Goal: Task Accomplishment & Management: Use online tool/utility

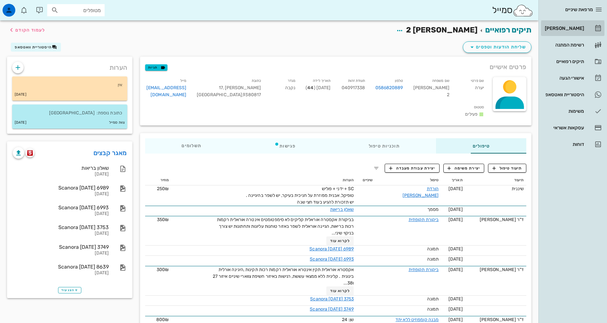
click at [557, 31] on div "[PERSON_NAME]" at bounding box center [564, 28] width 41 height 10
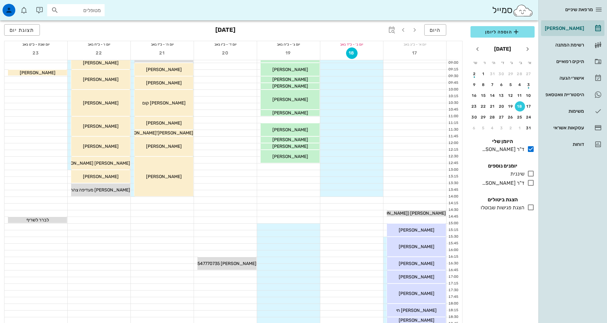
scroll to position [128, 0]
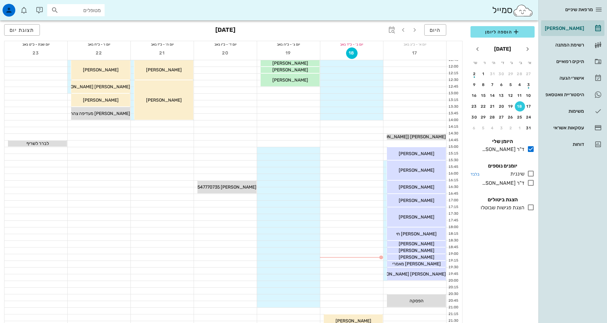
click at [533, 174] on icon at bounding box center [531, 174] width 8 height 8
click at [531, 174] on icon at bounding box center [531, 174] width 8 height 8
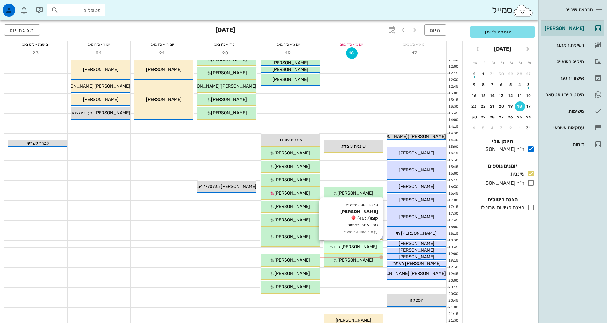
click at [359, 252] on div "18:30 - 19:00 שיננית [PERSON_NAME] קום (גיל 45 ) ניקוי אזורי רצסיות תור ראשון ע…" at bounding box center [353, 247] width 59 height 13
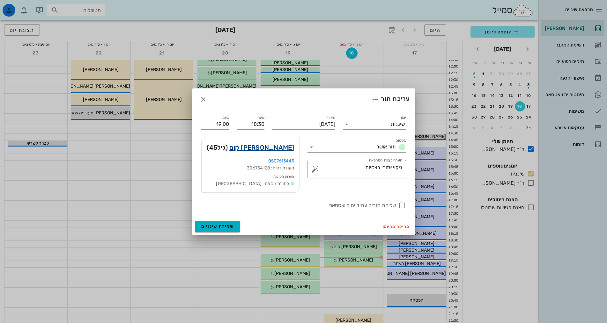
click at [279, 146] on link "[PERSON_NAME] קום" at bounding box center [261, 148] width 65 height 10
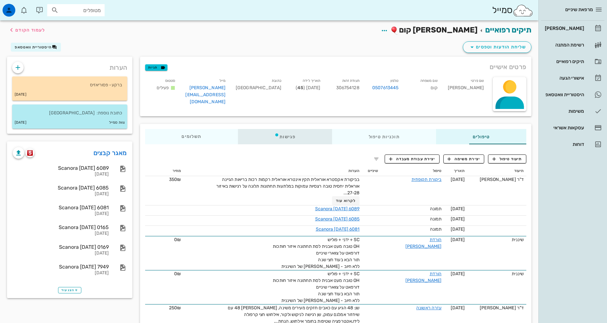
click at [274, 135] on icon at bounding box center [276, 134] width 5 height 5
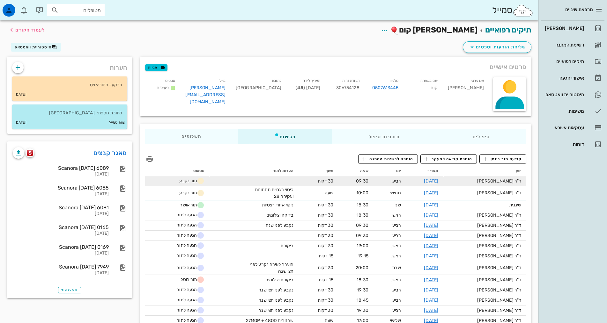
click at [373, 177] on td "רביעי" at bounding box center [389, 181] width 33 height 10
click at [210, 180] on td at bounding box center [254, 181] width 89 height 10
click at [432, 182] on link "[DATE]" at bounding box center [431, 181] width 14 height 5
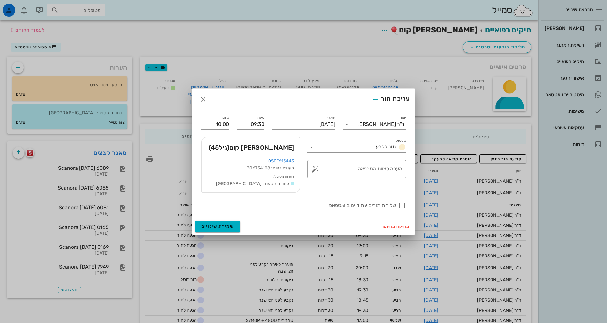
click at [291, 149] on span "[PERSON_NAME] קום (גיל 45 )" at bounding box center [252, 148] width 86 height 10
click at [202, 97] on icon "button" at bounding box center [203, 100] width 8 height 8
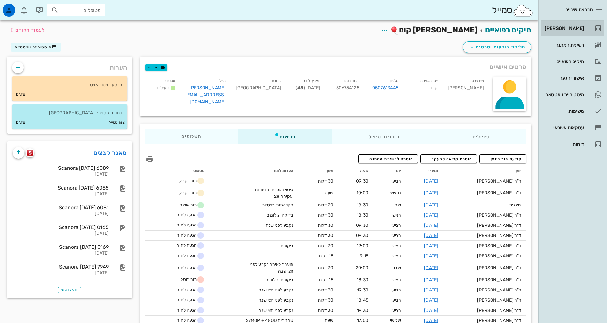
click at [579, 33] on link "[PERSON_NAME]" at bounding box center [572, 28] width 63 height 15
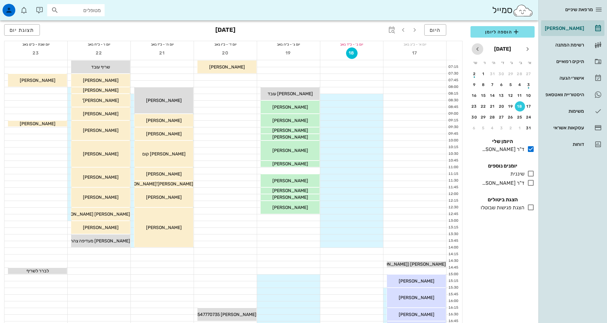
click at [480, 51] on icon "חודש הבא" at bounding box center [478, 49] width 8 height 8
click at [479, 51] on icon "חודש הבא" at bounding box center [478, 49] width 8 height 8
click at [527, 49] on icon "חודש שעבר" at bounding box center [528, 49] width 8 height 8
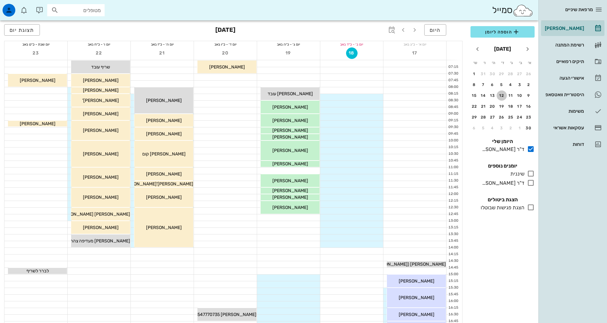
click at [503, 96] on div "12" at bounding box center [502, 95] width 10 height 4
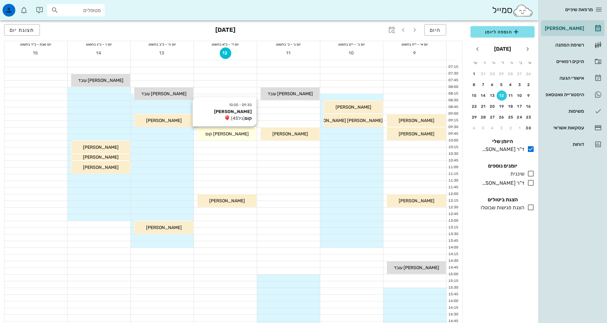
drag, startPoint x: 233, startPoint y: 133, endPoint x: 239, endPoint y: 135, distance: 5.6
click at [239, 135] on div "[PERSON_NAME] קום" at bounding box center [226, 134] width 59 height 7
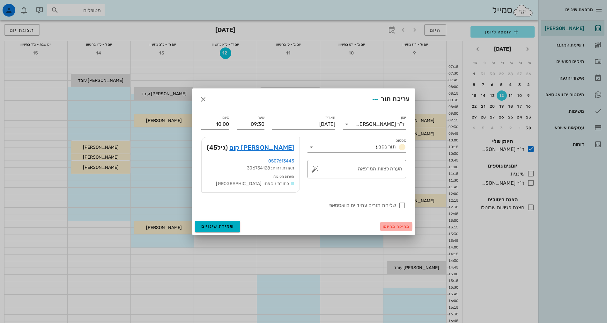
click at [400, 228] on span "מחיקה מהיומן" at bounding box center [396, 227] width 27 height 4
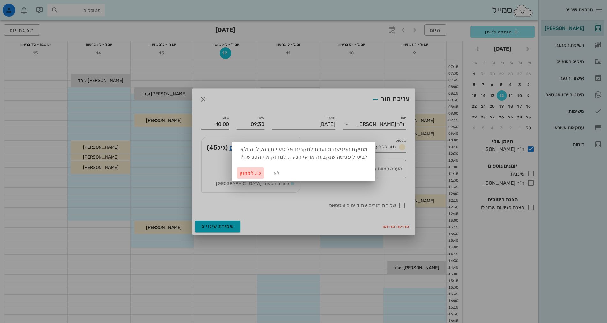
click at [253, 175] on span "כן. למחוק" at bounding box center [251, 173] width 22 height 5
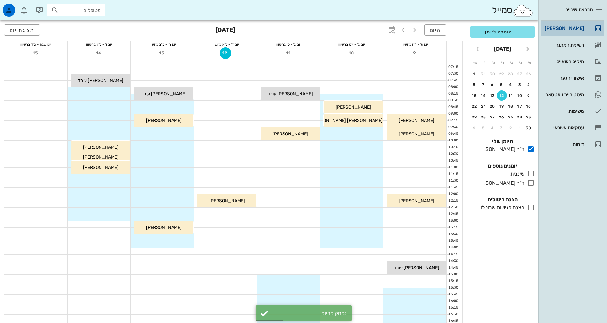
click at [578, 26] on div "[PERSON_NAME]" at bounding box center [564, 28] width 41 height 5
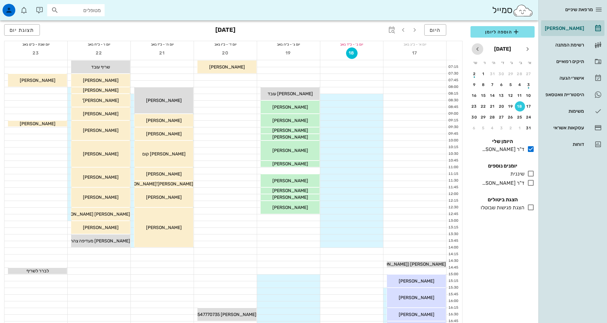
click at [477, 47] on icon "חודש הבא" at bounding box center [478, 49] width 8 height 8
click at [477, 48] on icon "חודש הבא" at bounding box center [478, 49] width 8 height 8
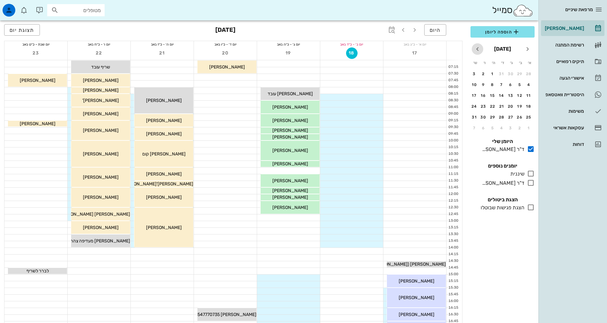
click at [477, 48] on icon "חודש הבא" at bounding box center [478, 49] width 8 height 8
click at [531, 148] on icon at bounding box center [531, 149] width 8 height 8
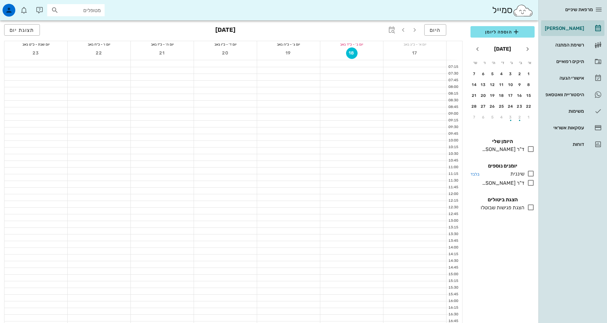
click at [533, 175] on icon at bounding box center [531, 174] width 8 height 8
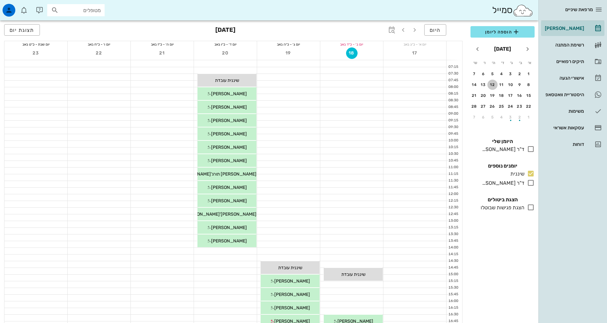
click at [492, 84] on div "12" at bounding box center [492, 85] width 10 height 4
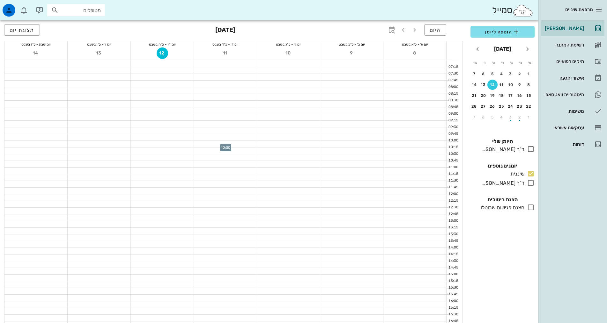
click at [238, 144] on div at bounding box center [225, 144] width 63 height 6
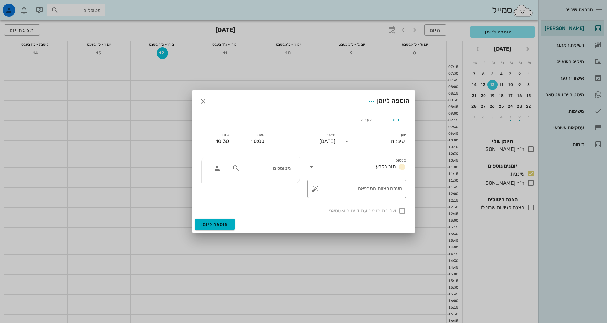
click at [237, 168] on icon at bounding box center [236, 169] width 8 height 8
click at [217, 168] on icon "button" at bounding box center [216, 169] width 8 height 8
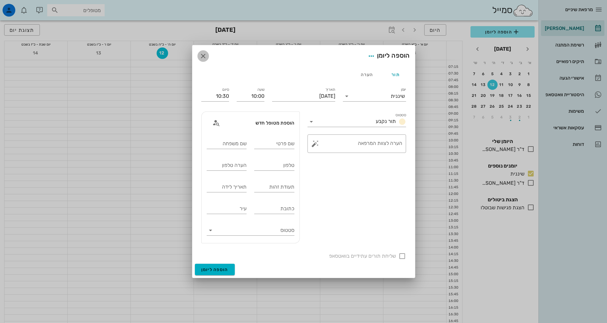
click at [204, 58] on icon "button" at bounding box center [203, 56] width 8 height 8
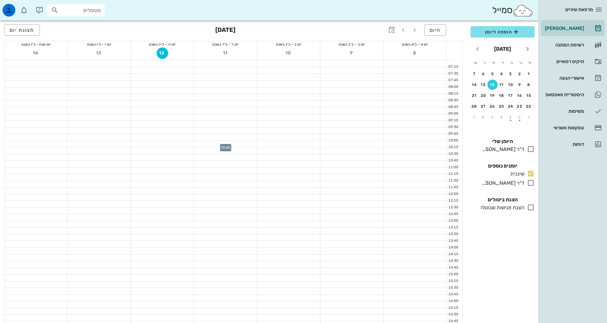
click at [214, 143] on div at bounding box center [225, 144] width 63 height 6
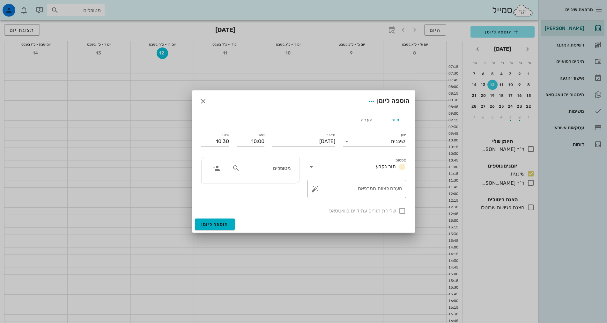
click at [259, 169] on input "מטופלים" at bounding box center [265, 168] width 49 height 8
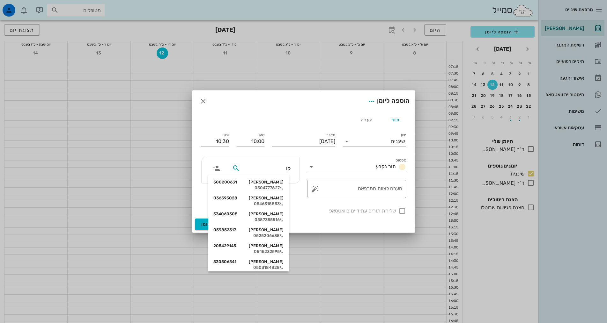
type input "קום"
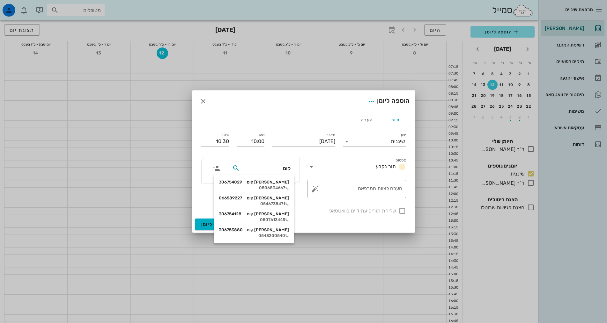
click at [282, 218] on div "0507613445" at bounding box center [254, 220] width 70 height 5
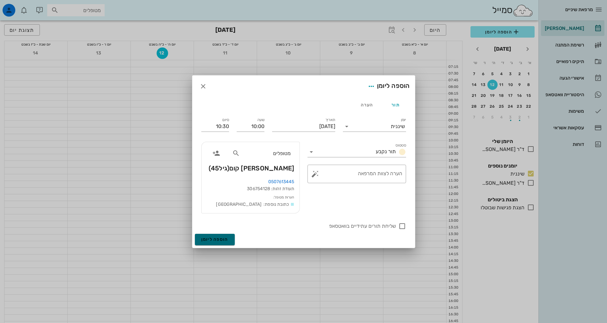
click at [218, 240] on span "הוספה ליומן" at bounding box center [214, 239] width 27 height 5
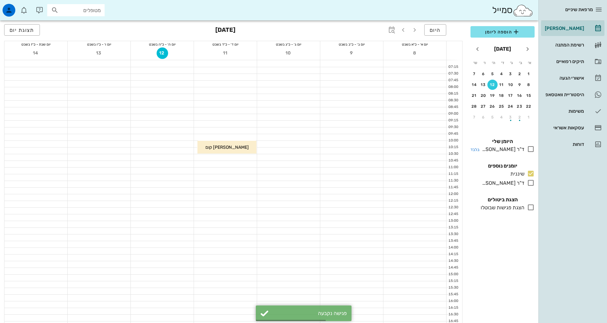
click at [531, 149] on icon at bounding box center [531, 149] width 8 height 8
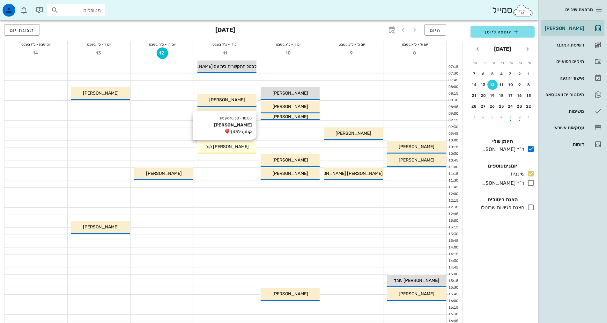
click at [237, 144] on div "[PERSON_NAME] קום" at bounding box center [226, 147] width 59 height 7
